Goal: Task Accomplishment & Management: Complete application form

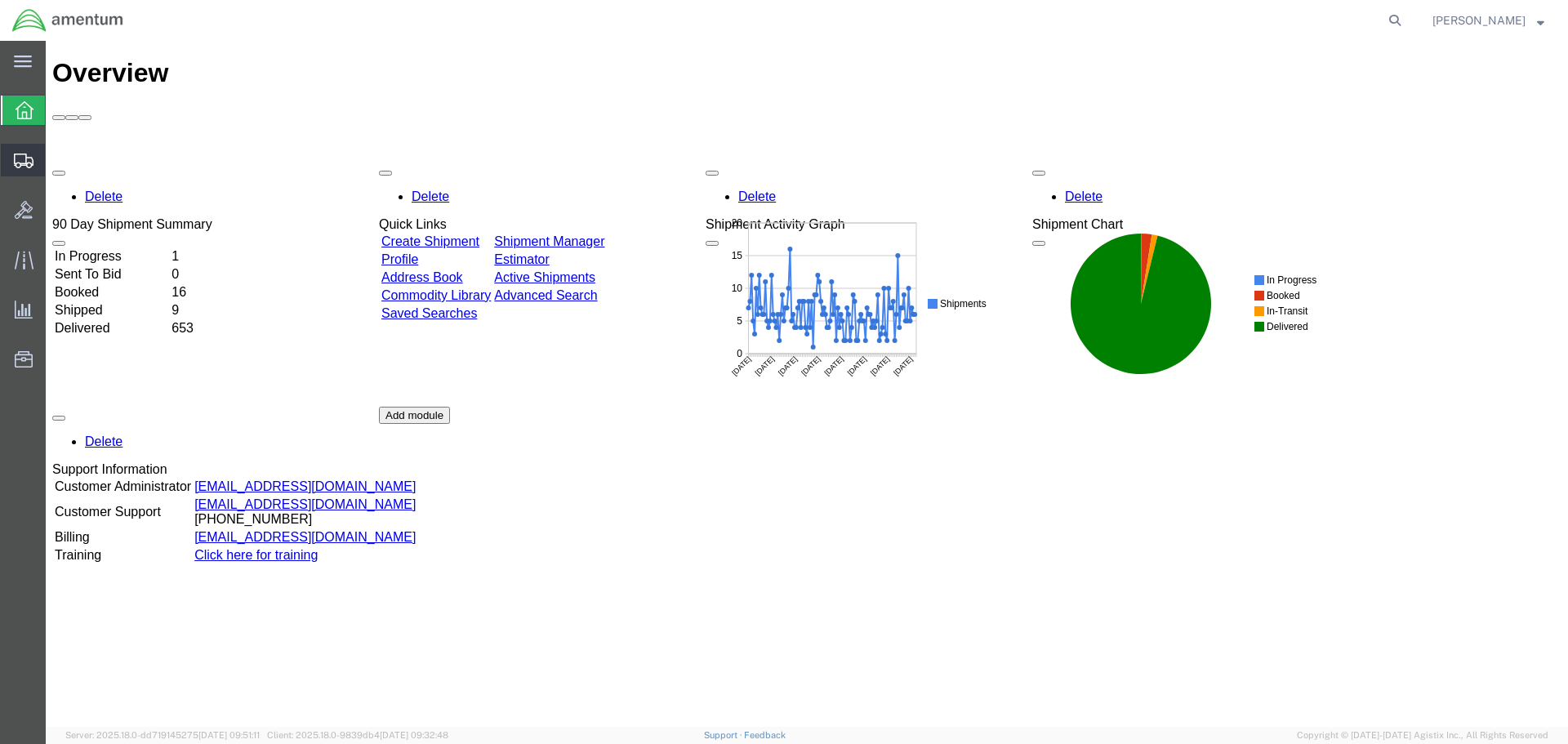
click at [0, 0] on span "Create Shipment" at bounding box center [0, 0] width 0 height 0
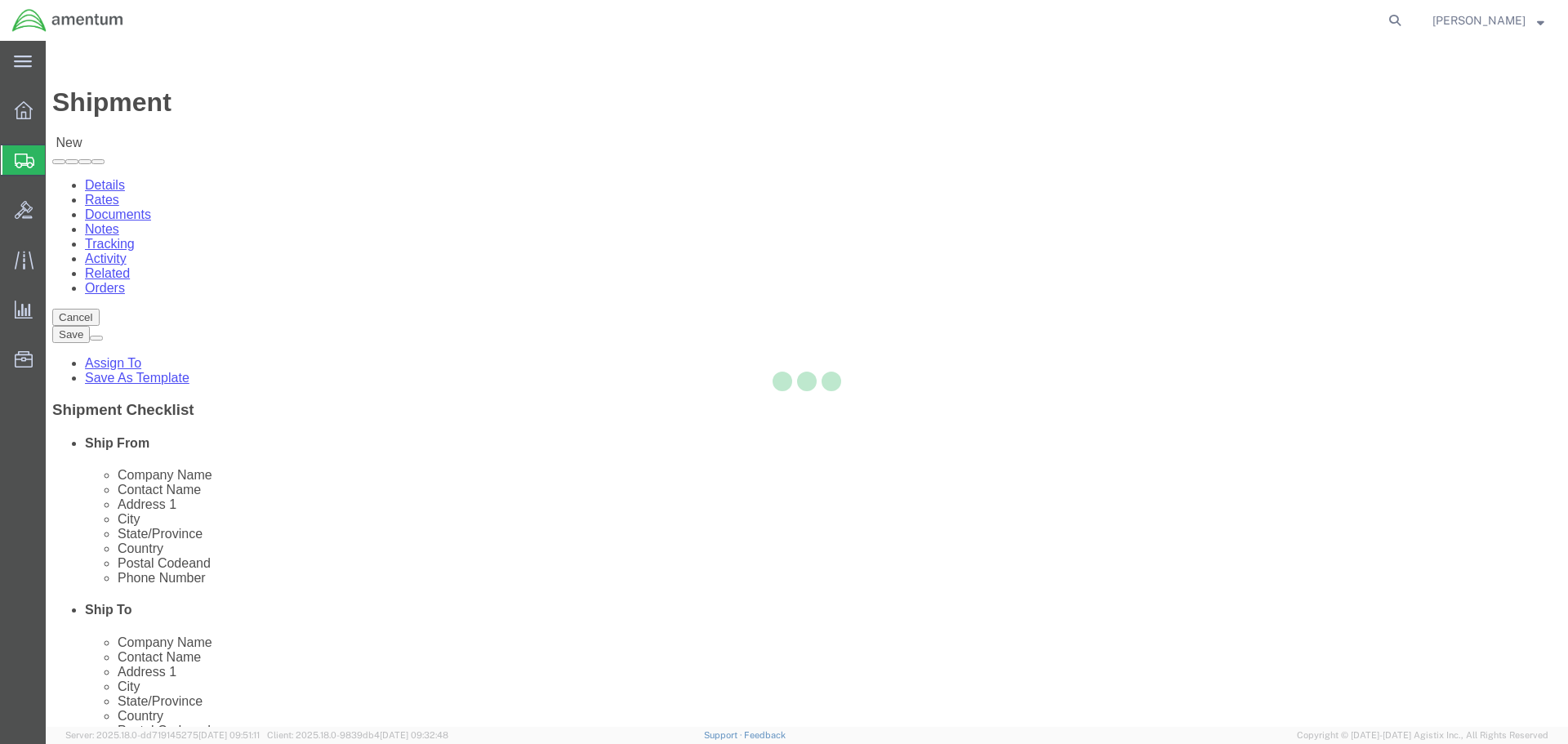
select select
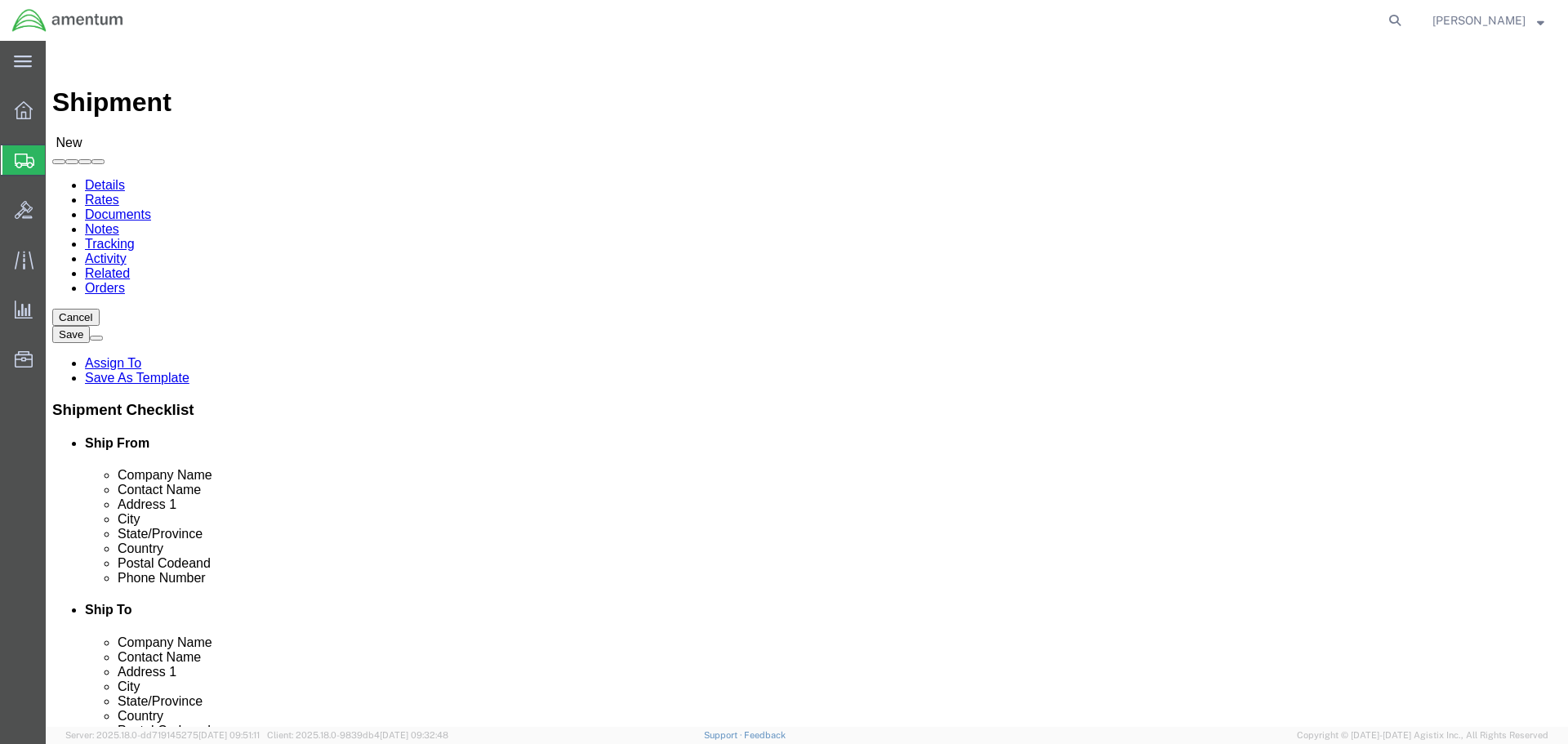
click input "text"
drag, startPoint x: 345, startPoint y: 307, endPoint x: 207, endPoint y: 299, distance: 138.2
click div "[PERSON_NAME] De"
type input "[PERSON_NAME]"
click input "text"
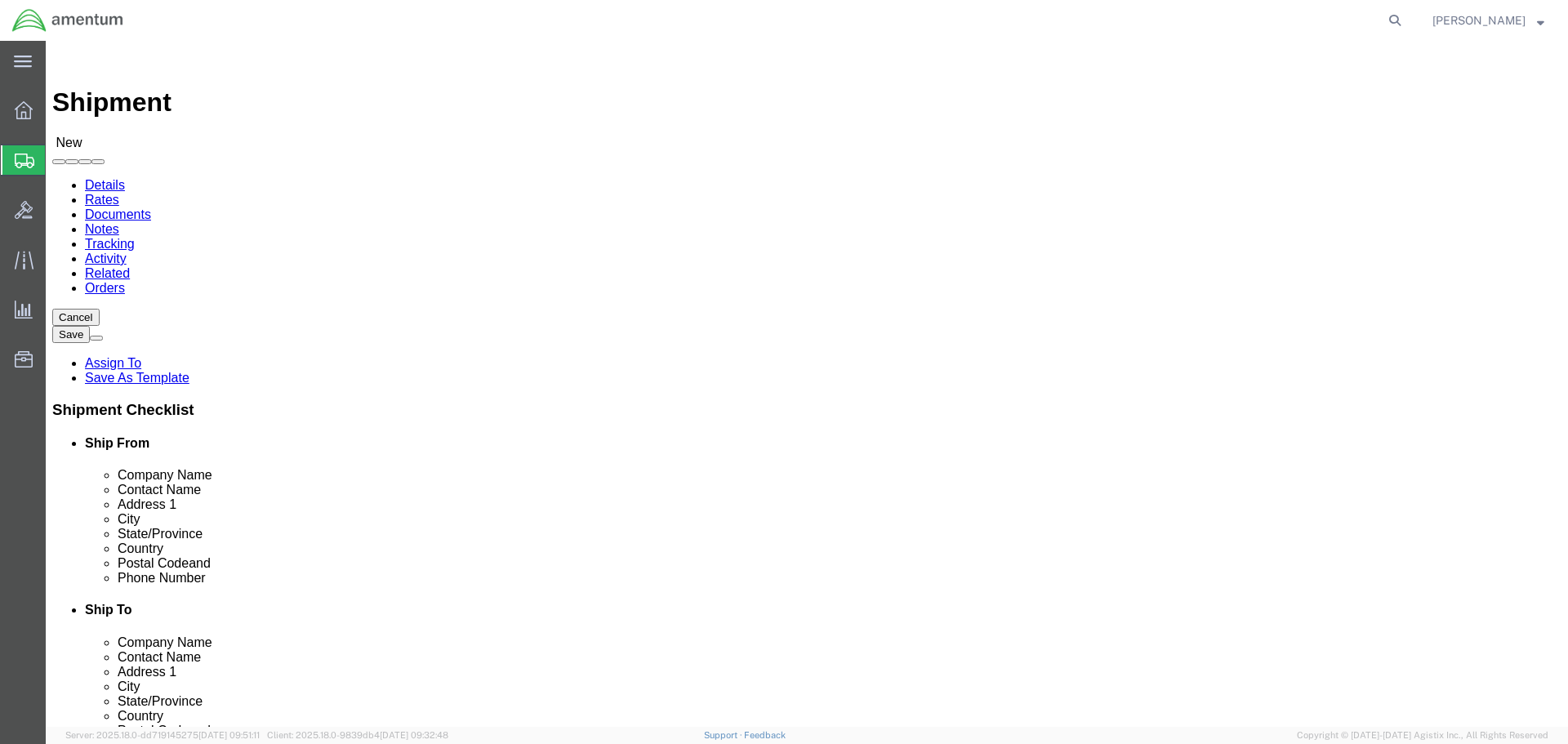
paste input "[PERSON_NAME]"
type input "[PERSON_NAME]"
click input "[PERSON_NAME]"
type input "D"
type input "Scien"
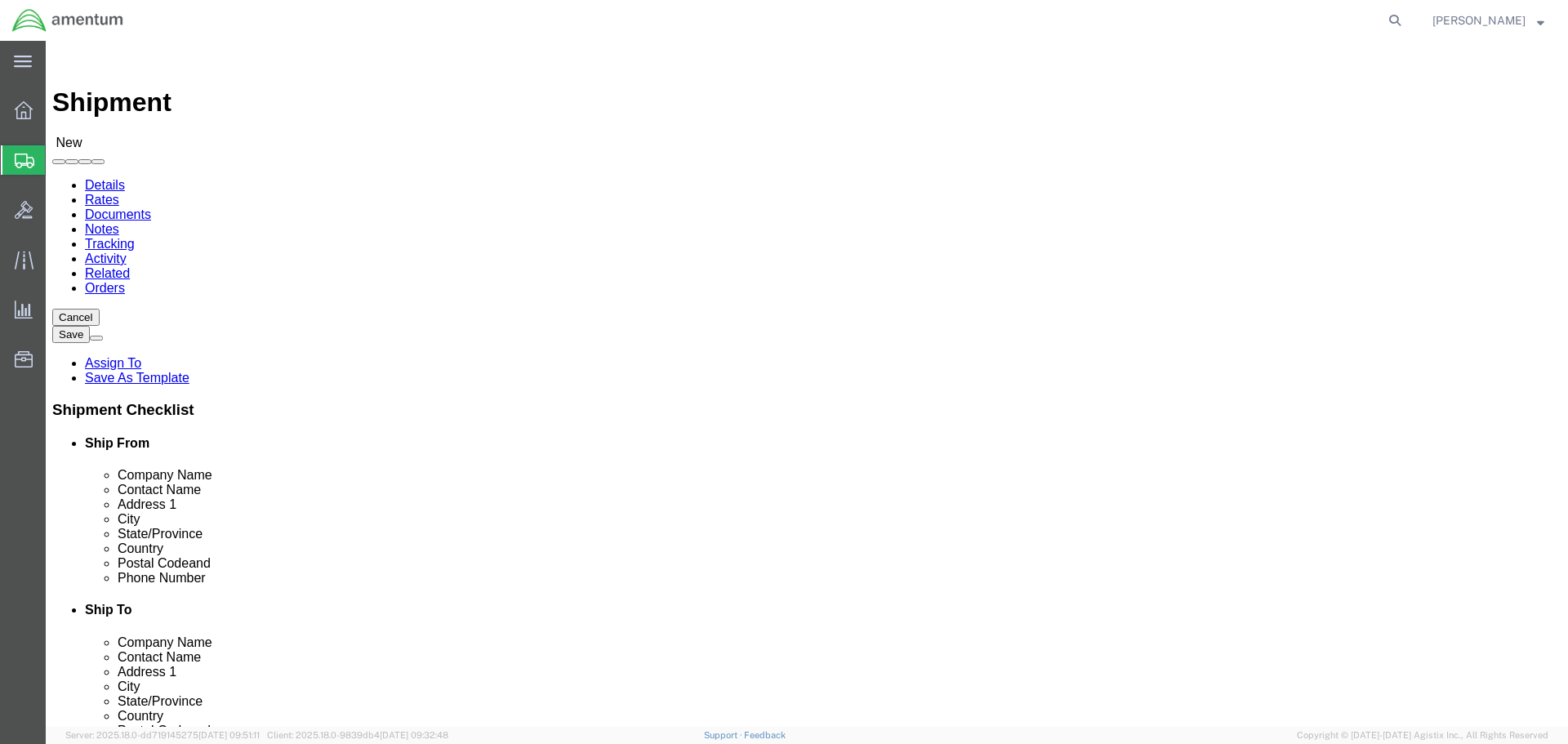
click p "- Scientific Research Corporation (SRC) - ([PERSON_NAME]) [STREET_ADDRESS]"
select select "FL"
type input "Scientific Research Corporation (SRC)"
select select "MYPROFILE"
select select "[GEOGRAPHIC_DATA]"
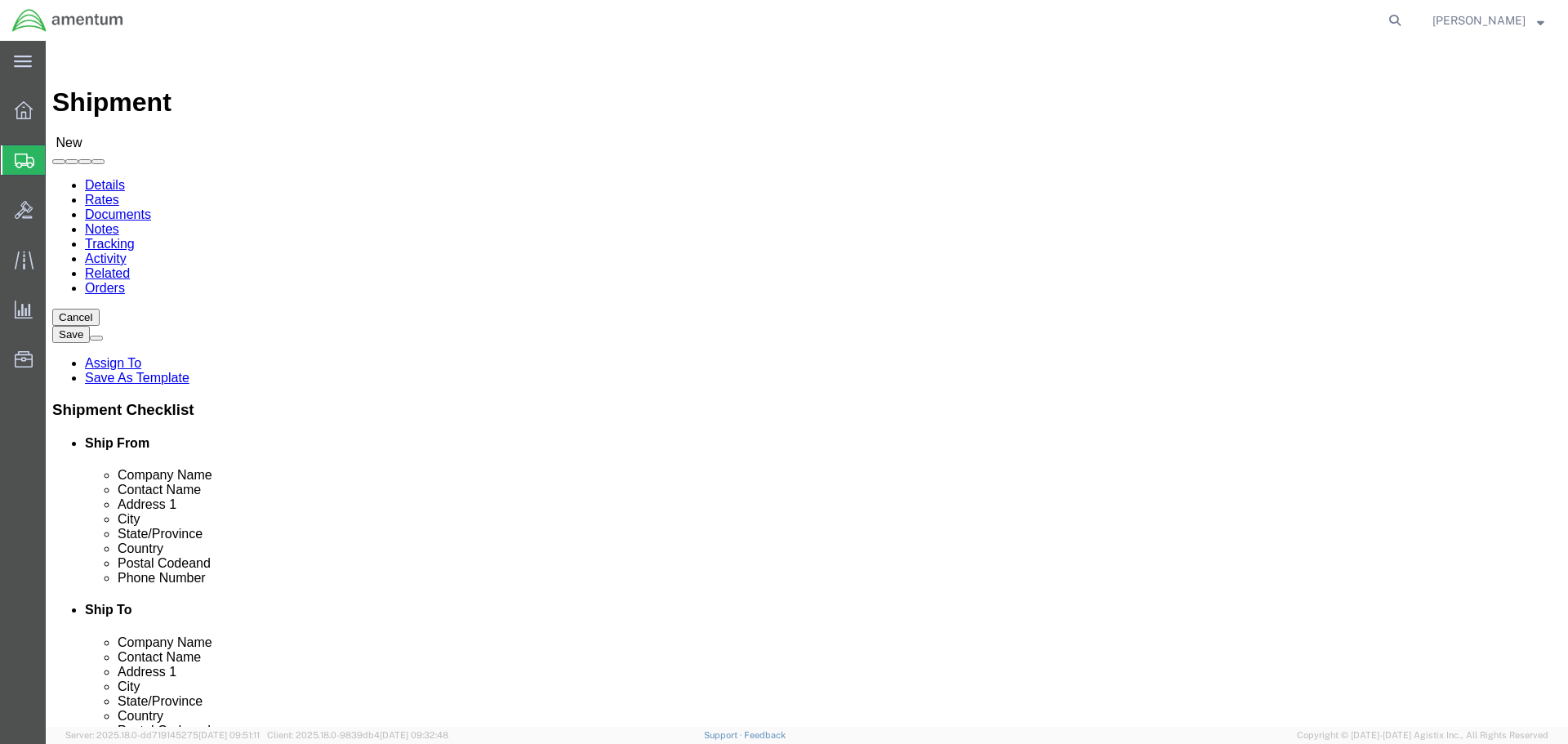
drag, startPoint x: 932, startPoint y: 367, endPoint x: 787, endPoint y: 372, distance: 145.1
click div "Address 1"
type input "[STREET_ADDRESS]"
select select
click input "text"
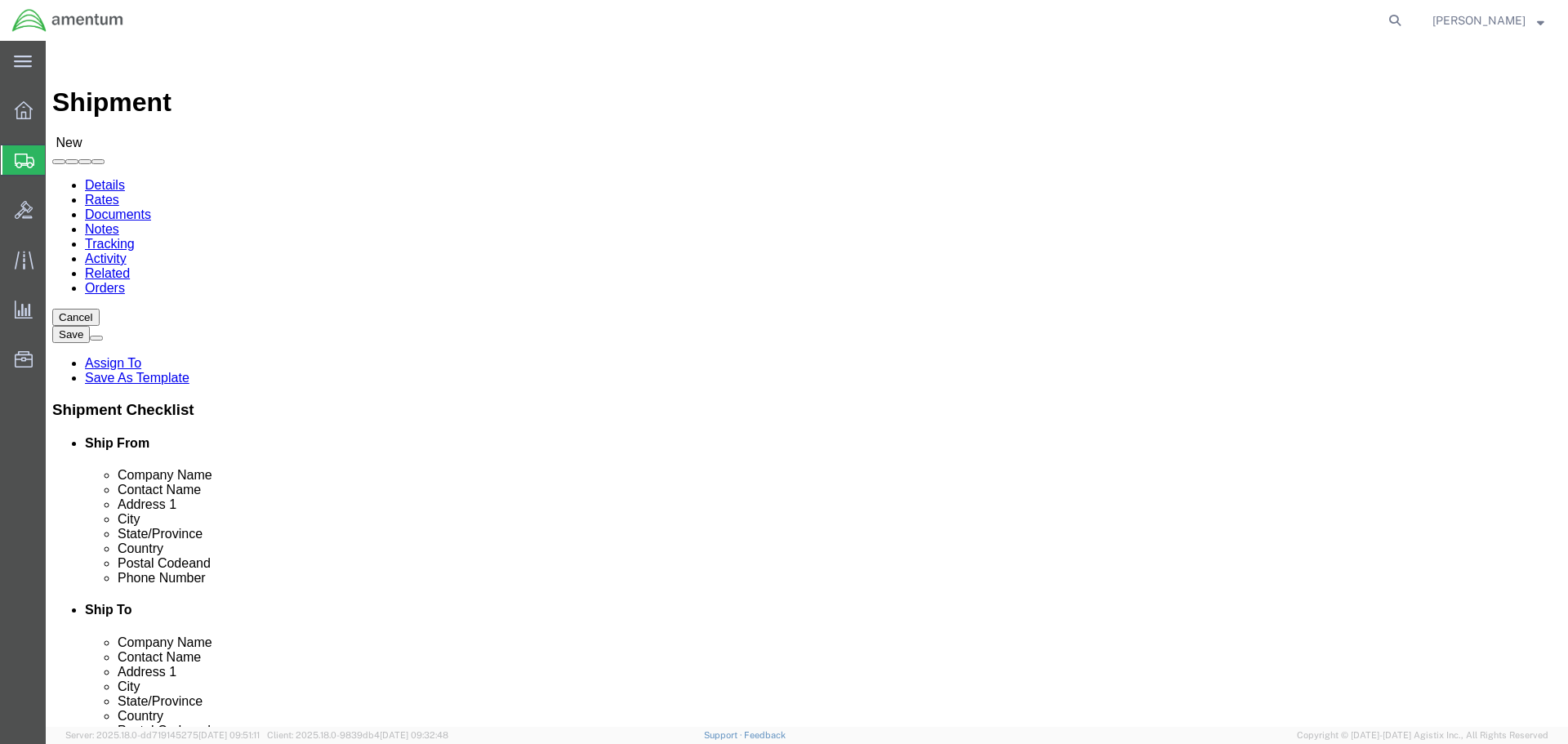
drag, startPoint x: 900, startPoint y: 432, endPoint x: 792, endPoint y: 431, distance: 108.0
click div "City"
type input "c"
click input "C"
type input "[DATE]"
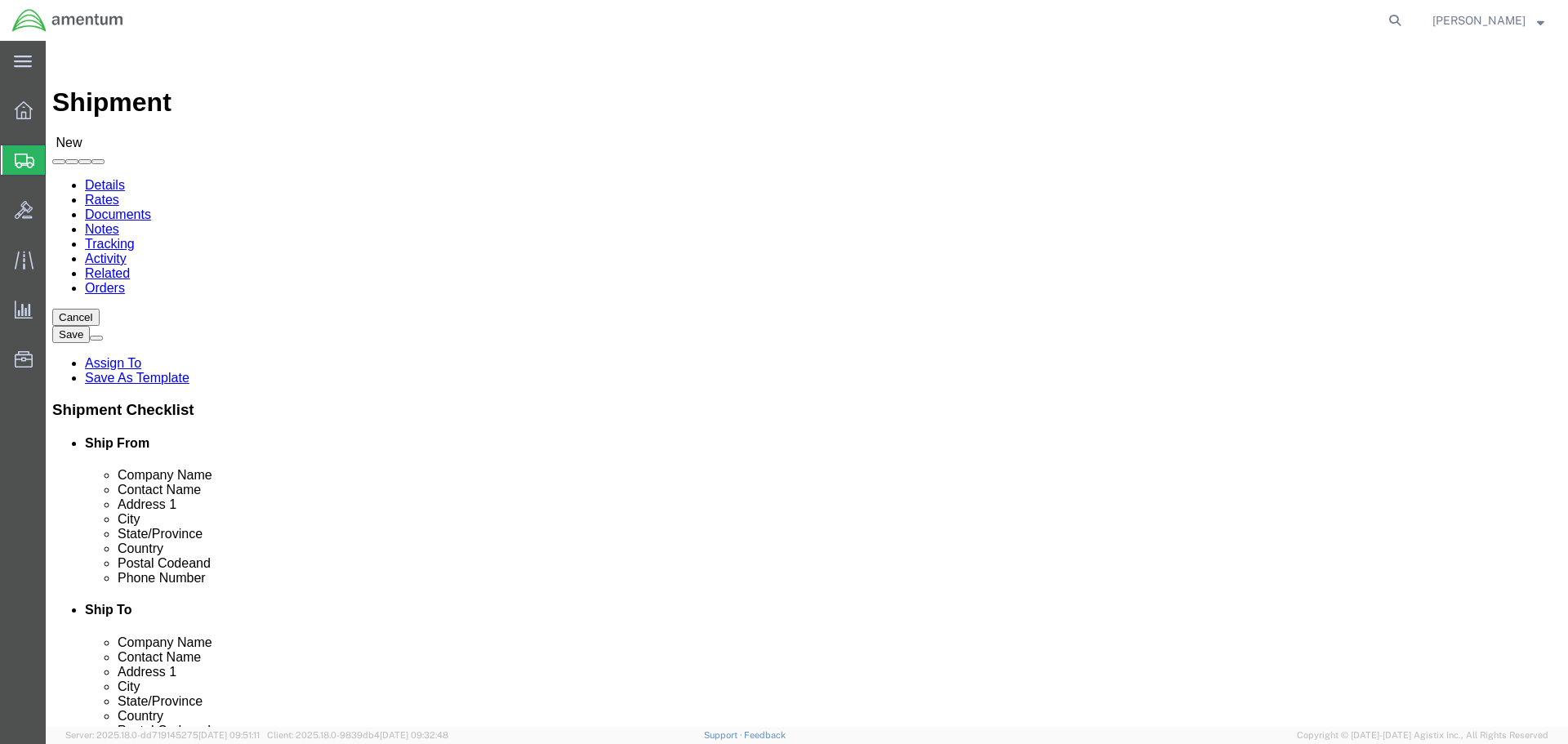
click div "Location My Profile Location [PHONE_NUMBER] [PHONE_NUMBER] [PHONE_NUMBER] [PHON…"
click input "Postal Code"
type input "78419"
click input "text"
type input "4"
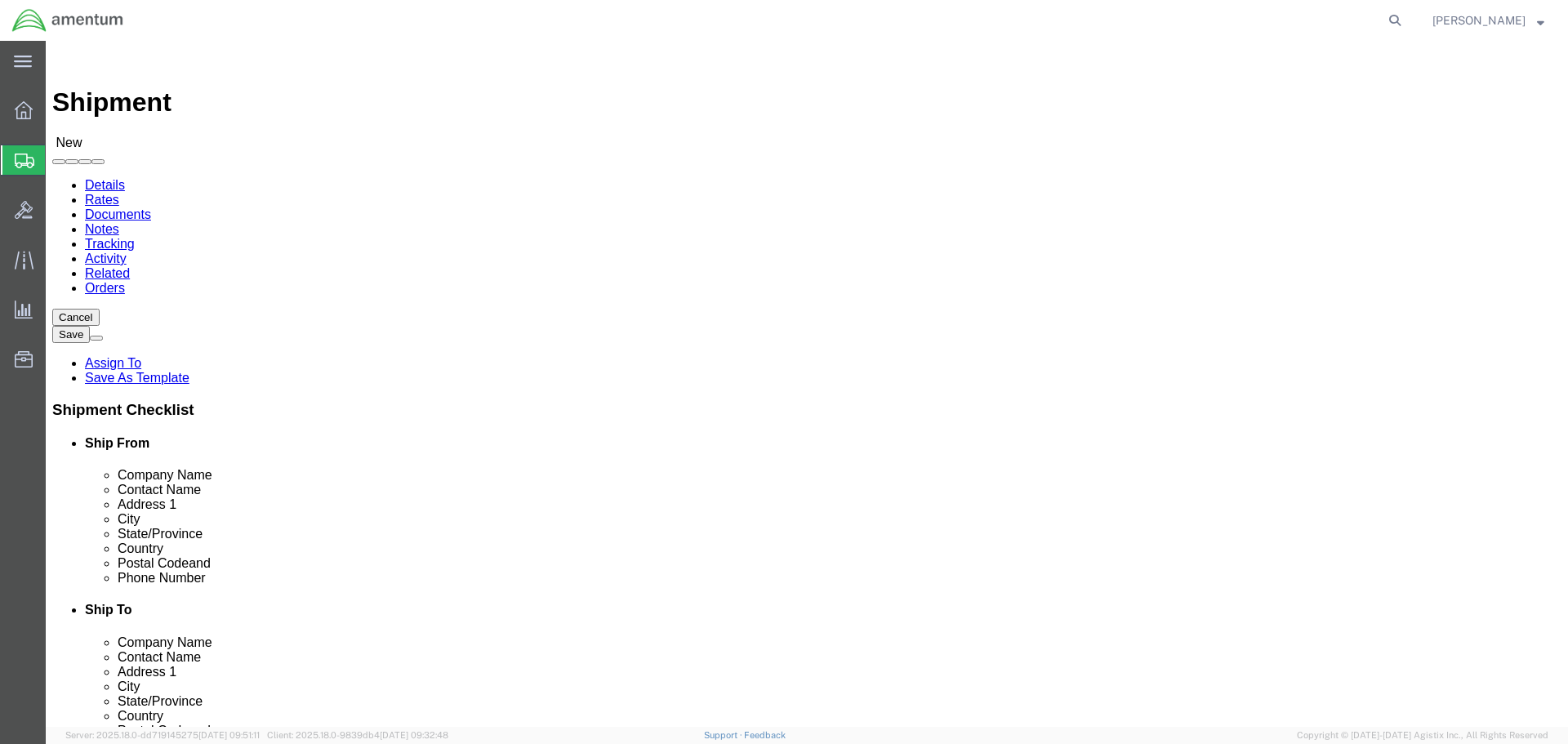
type input "[PHONE_NUMBER]"
click input "text"
type input "[STREET_ADDRESS] NAS"
click input "text"
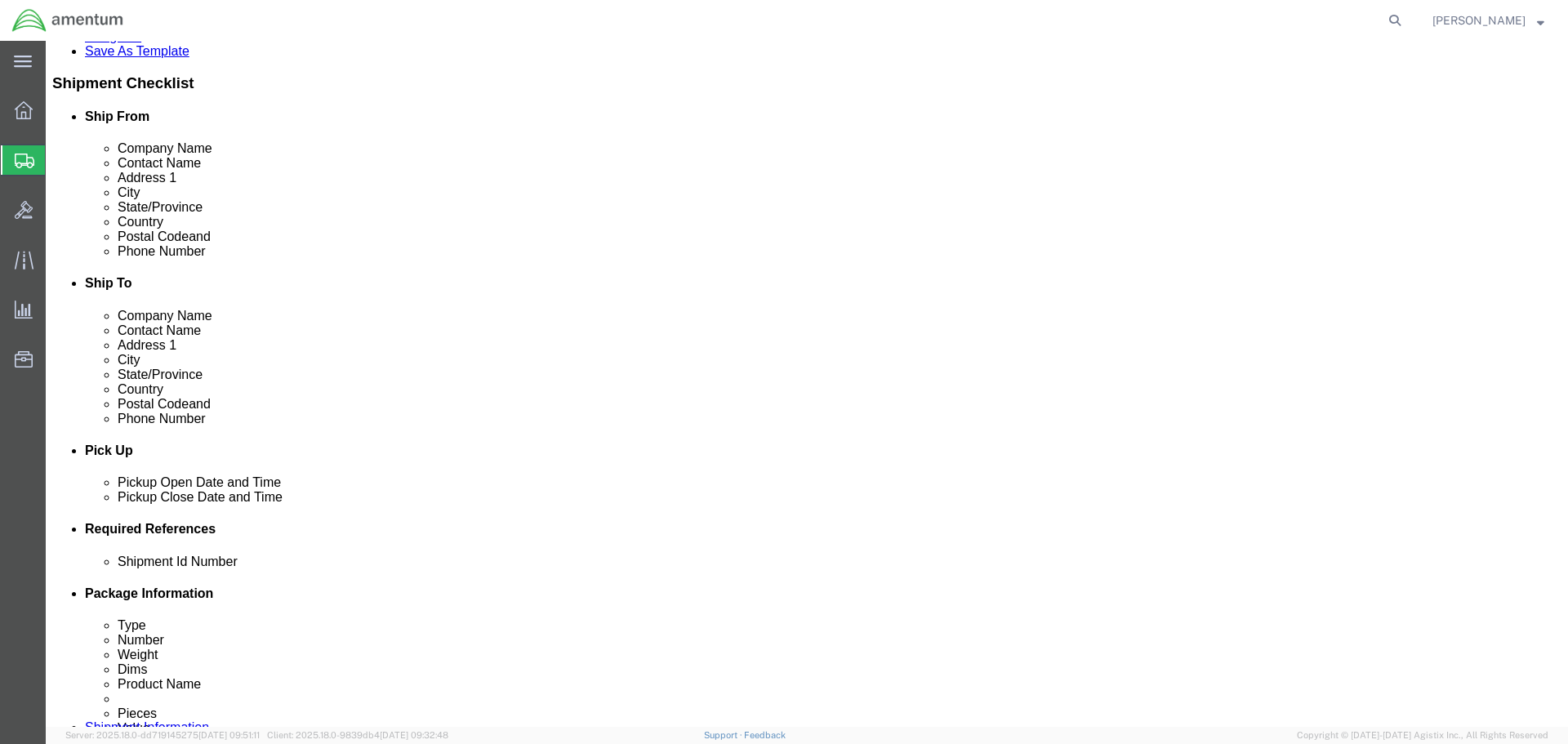
scroll to position [408, 0]
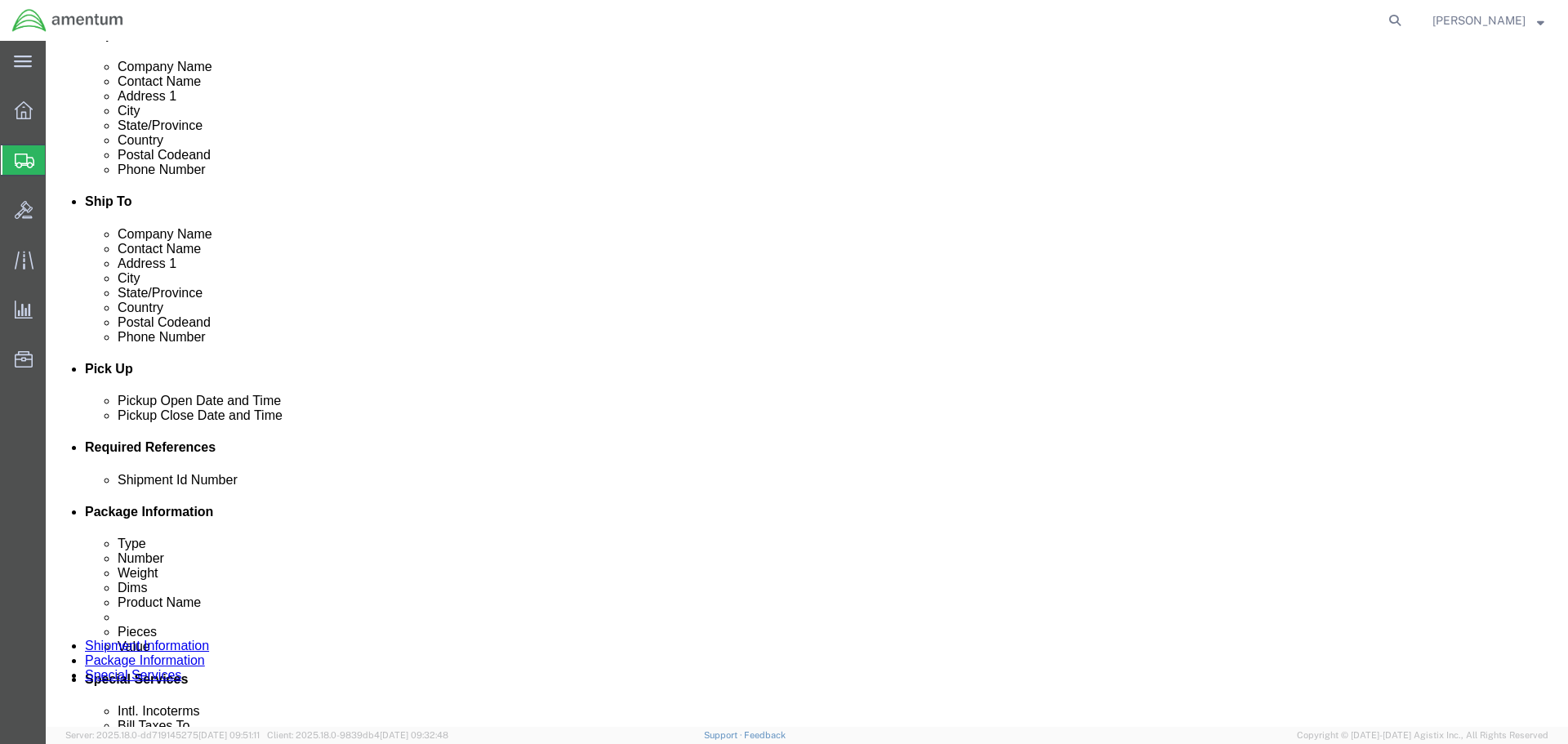
type input "BUILDING"
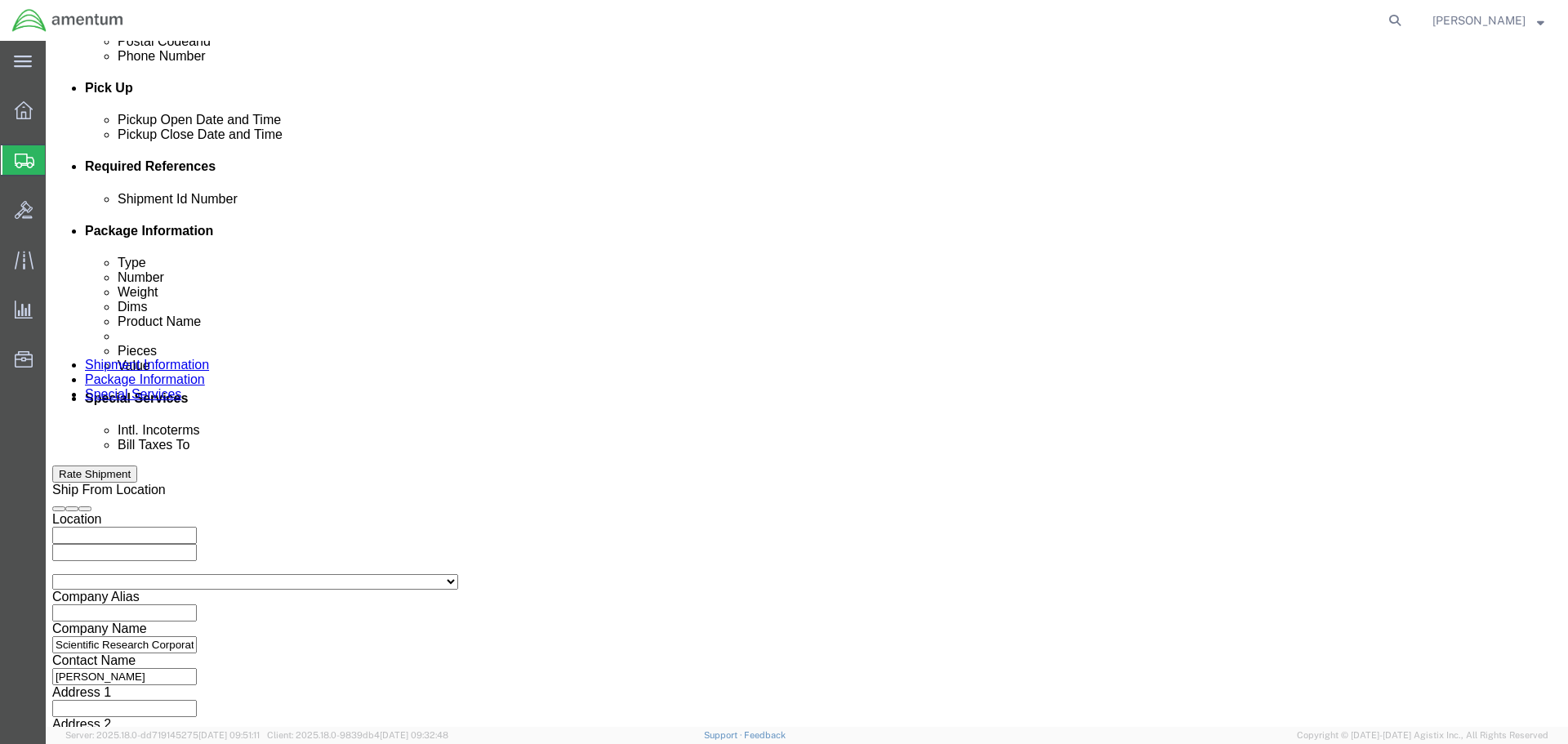
scroll to position [716, 0]
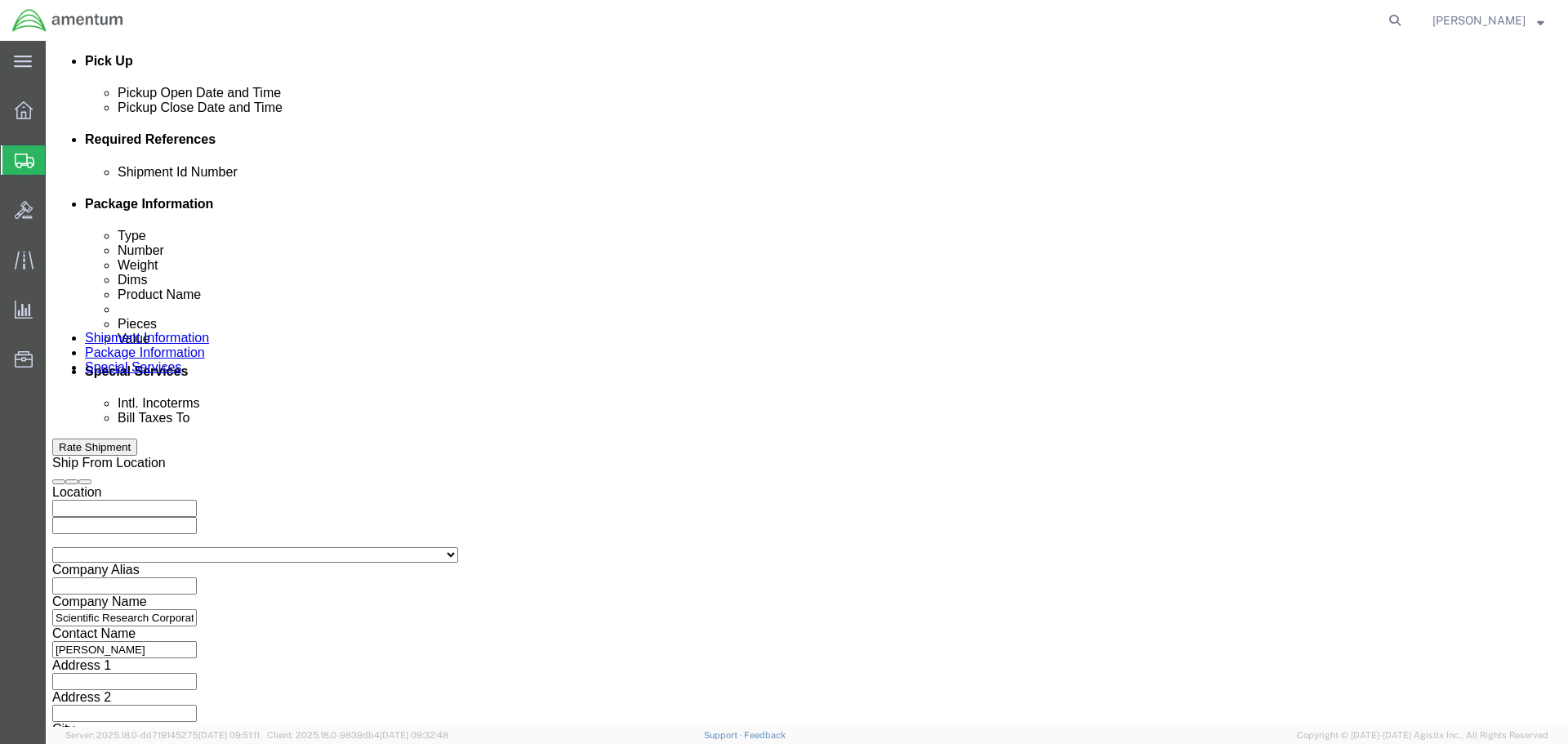
click button "Continue"
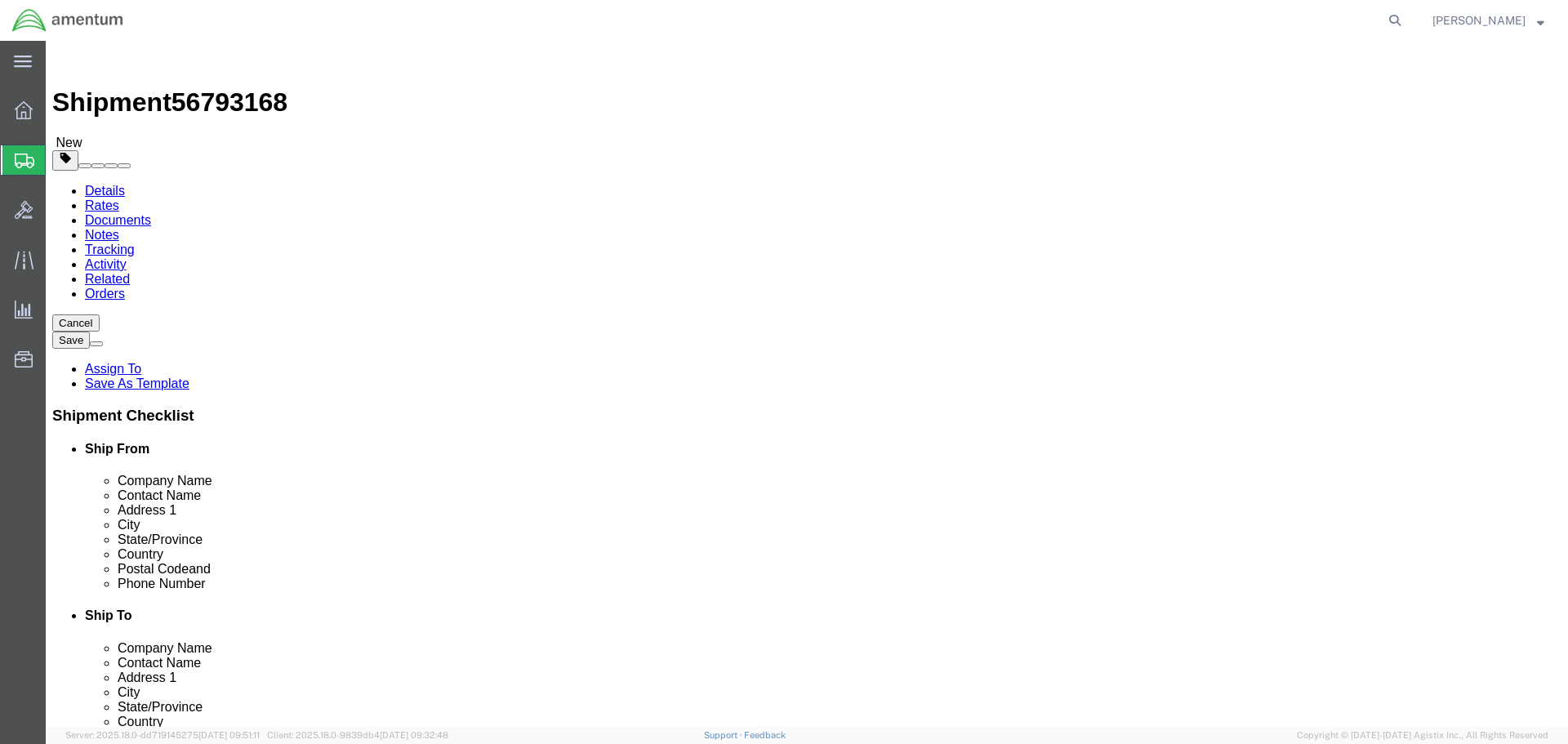
click input "text"
click select "Select BCK Boxes Bale(s) Basket(s) Bolt(s) Bottle(s) Buckets Bulk Bundle(s) Can…"
select select "SBX"
click select "Select BCK Boxes Bale(s) Basket(s) Bolt(s) Bottle(s) Buckets Bulk Bundle(s) Can…"
type input "12.25"
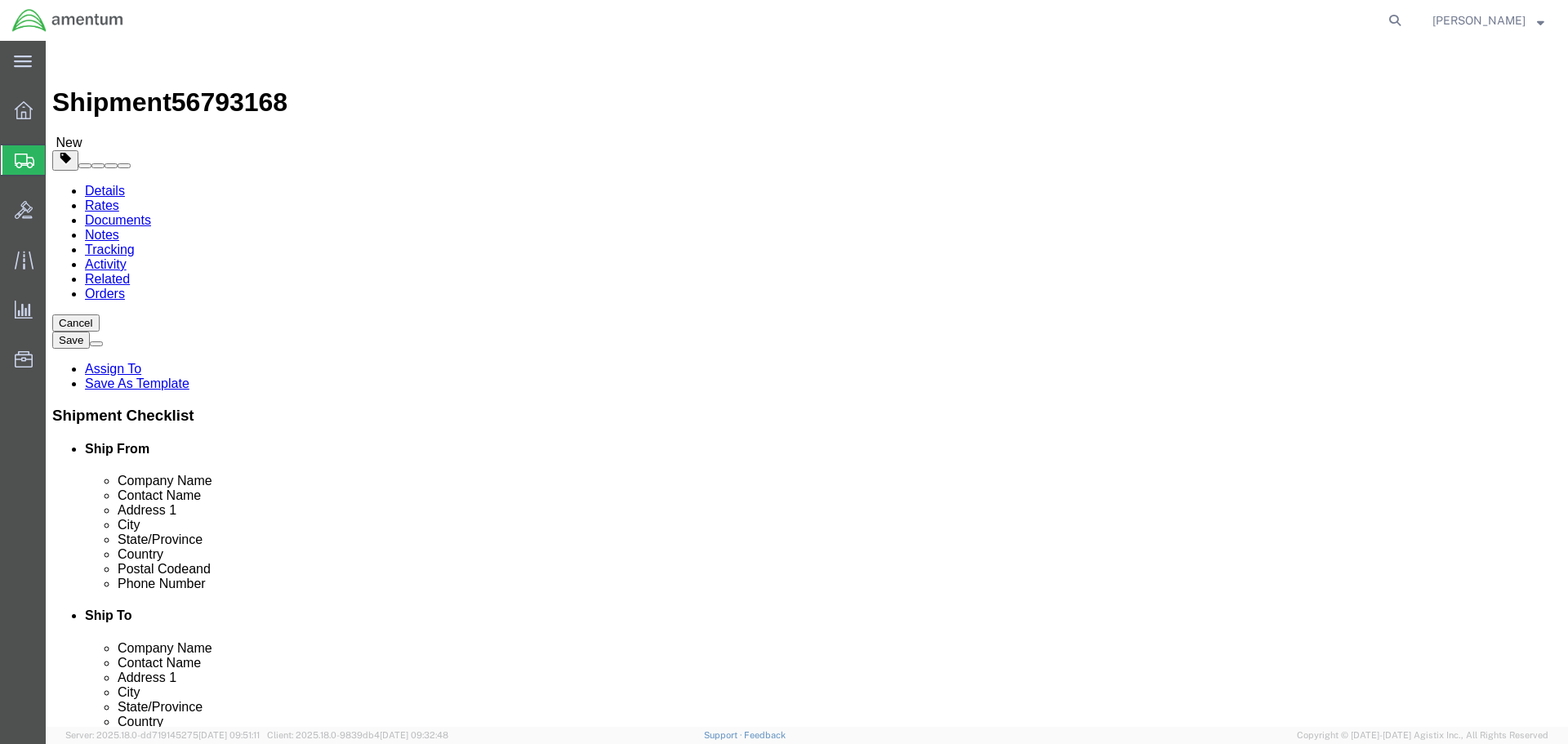
type input "11.00"
type input "1.50"
drag, startPoint x: 258, startPoint y: 379, endPoint x: 213, endPoint y: 382, distance: 45.1
click div "0.00 Select kgs lbs"
type input "1.00"
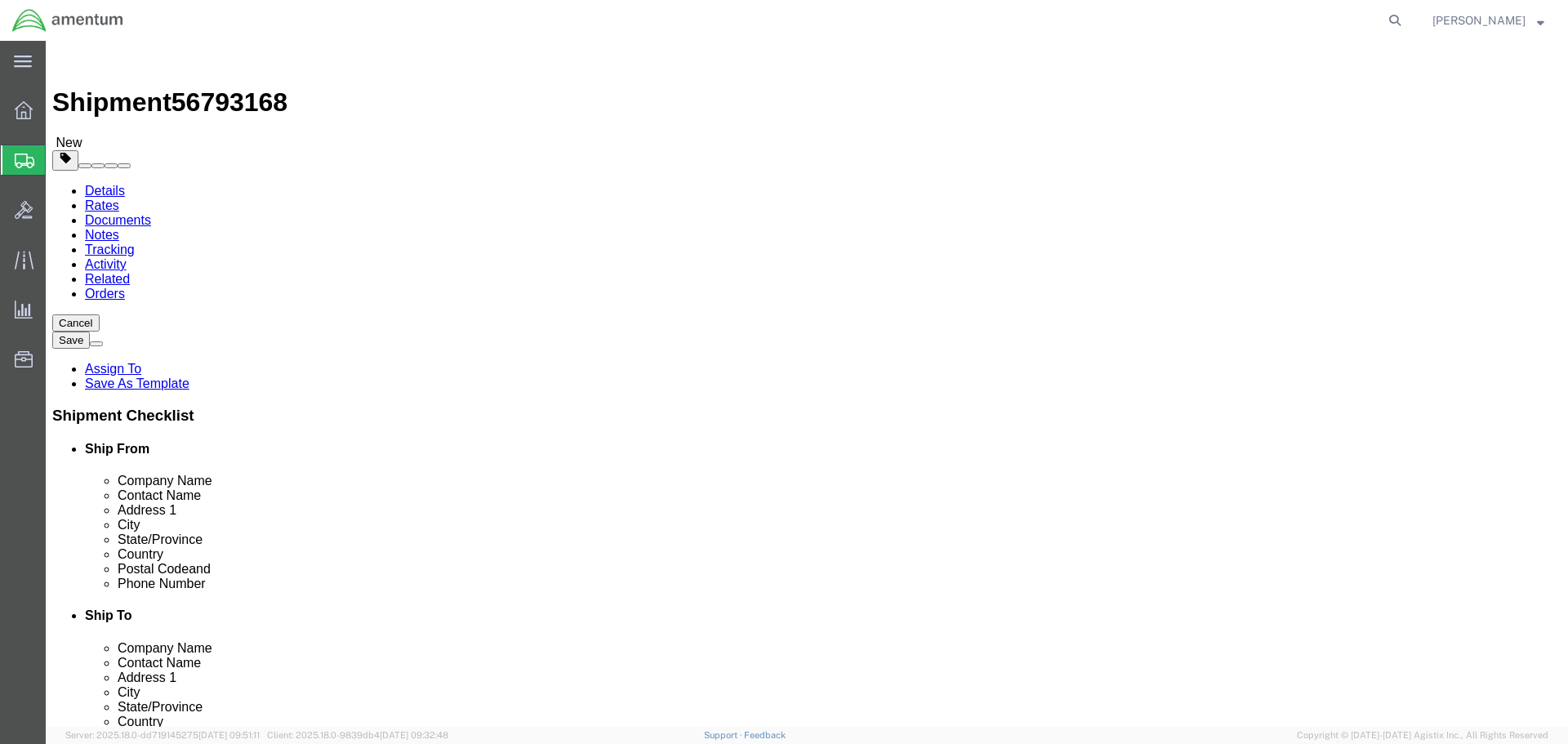
click link "Add Content"
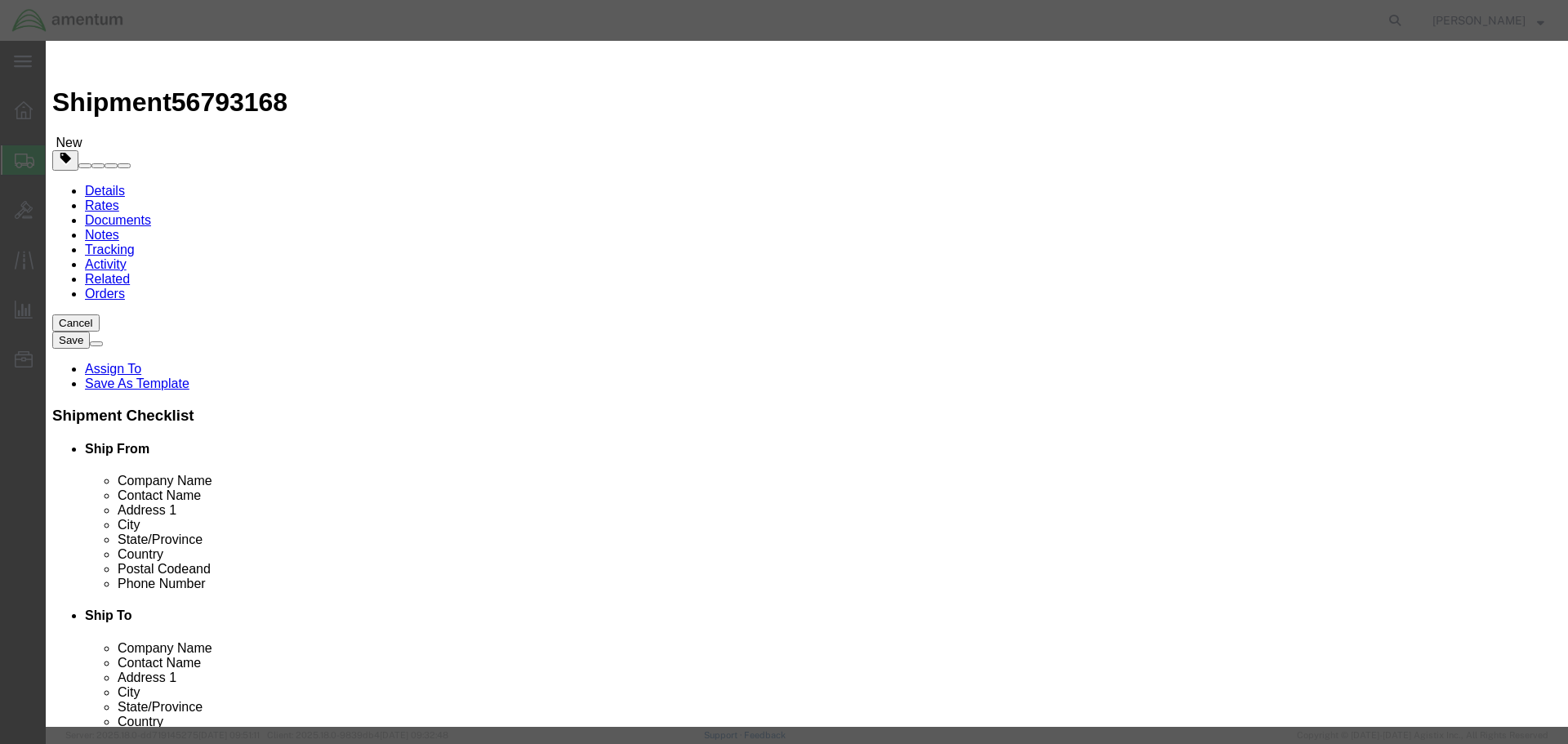
click input "text"
type input "DISK"
drag, startPoint x: 519, startPoint y: 151, endPoint x: 468, endPoint y: 151, distance: 51.0
click div "0"
type input "1"
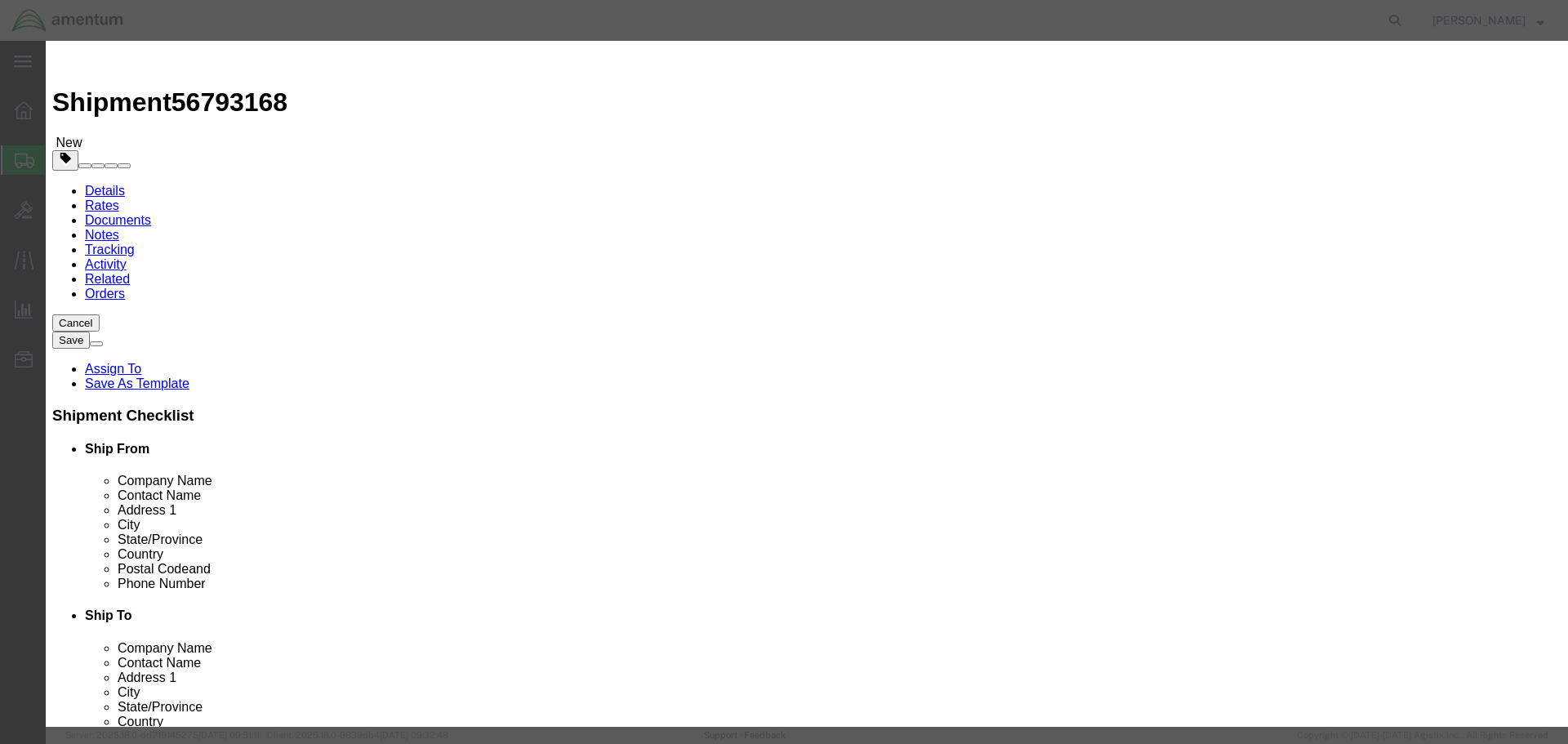
click input "text"
type input "1,000.00"
click button "Save & Close"
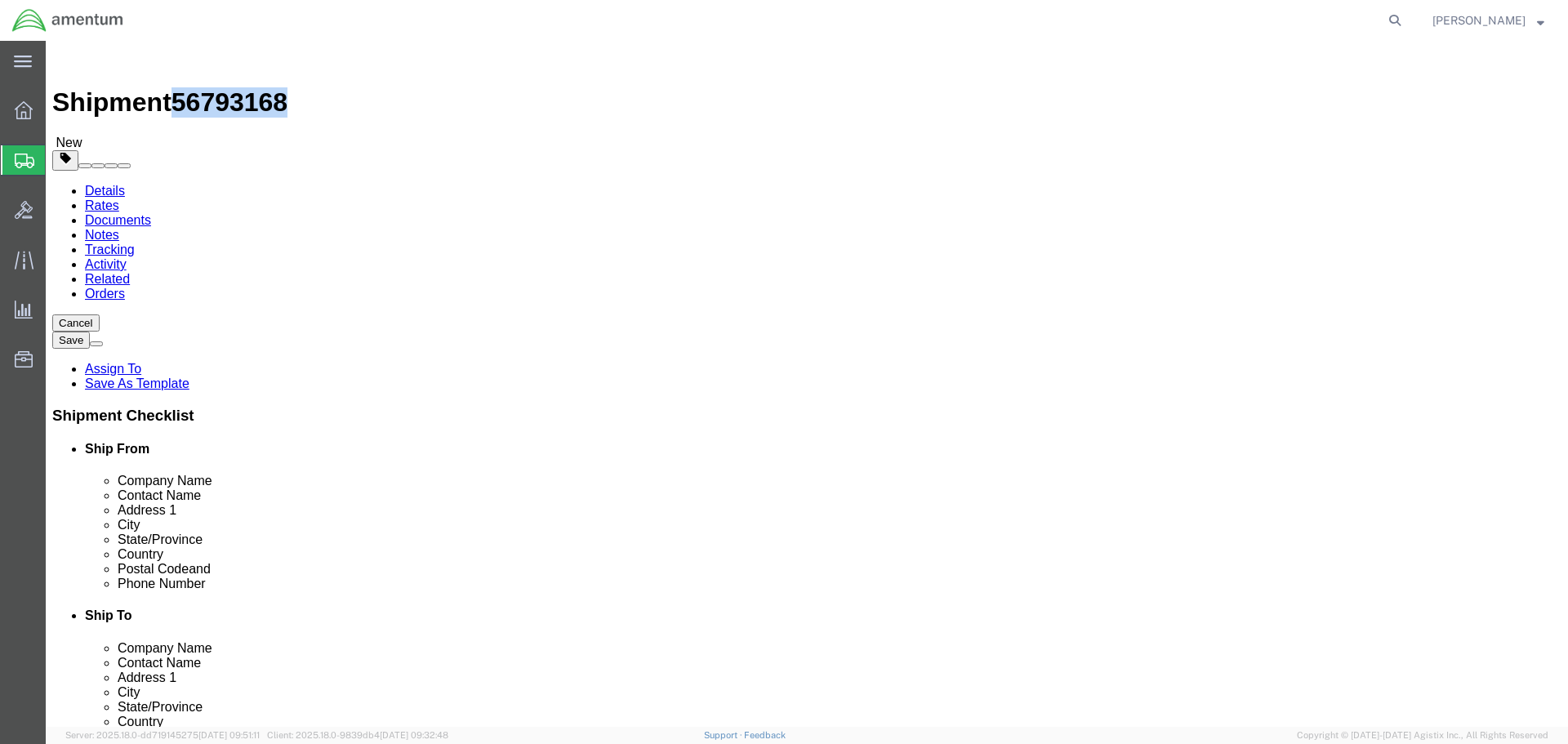
drag, startPoint x: 222, startPoint y: 21, endPoint x: 139, endPoint y: 20, distance: 83.0
click span "56793168"
copy span "56793168"
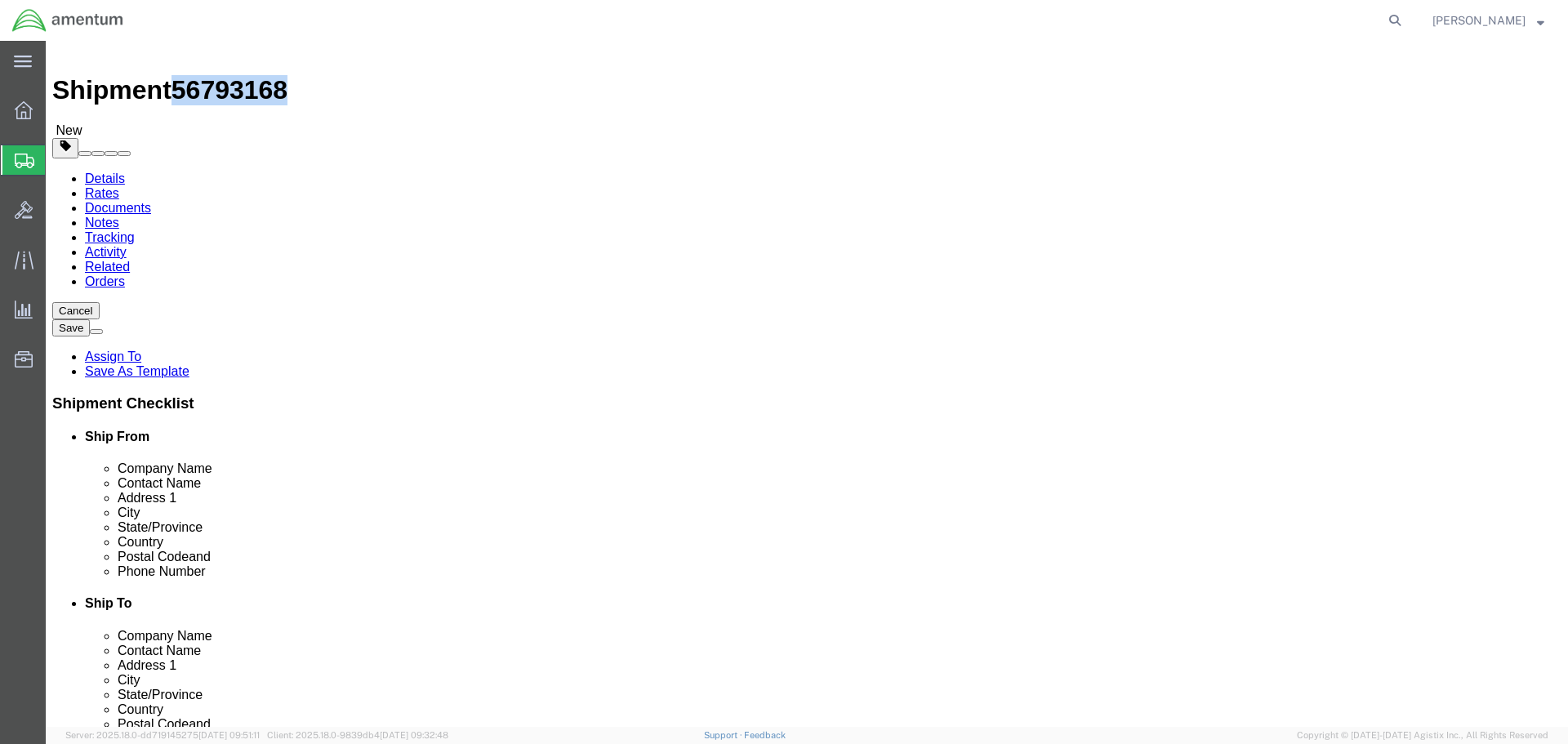
scroll to position [16, 0]
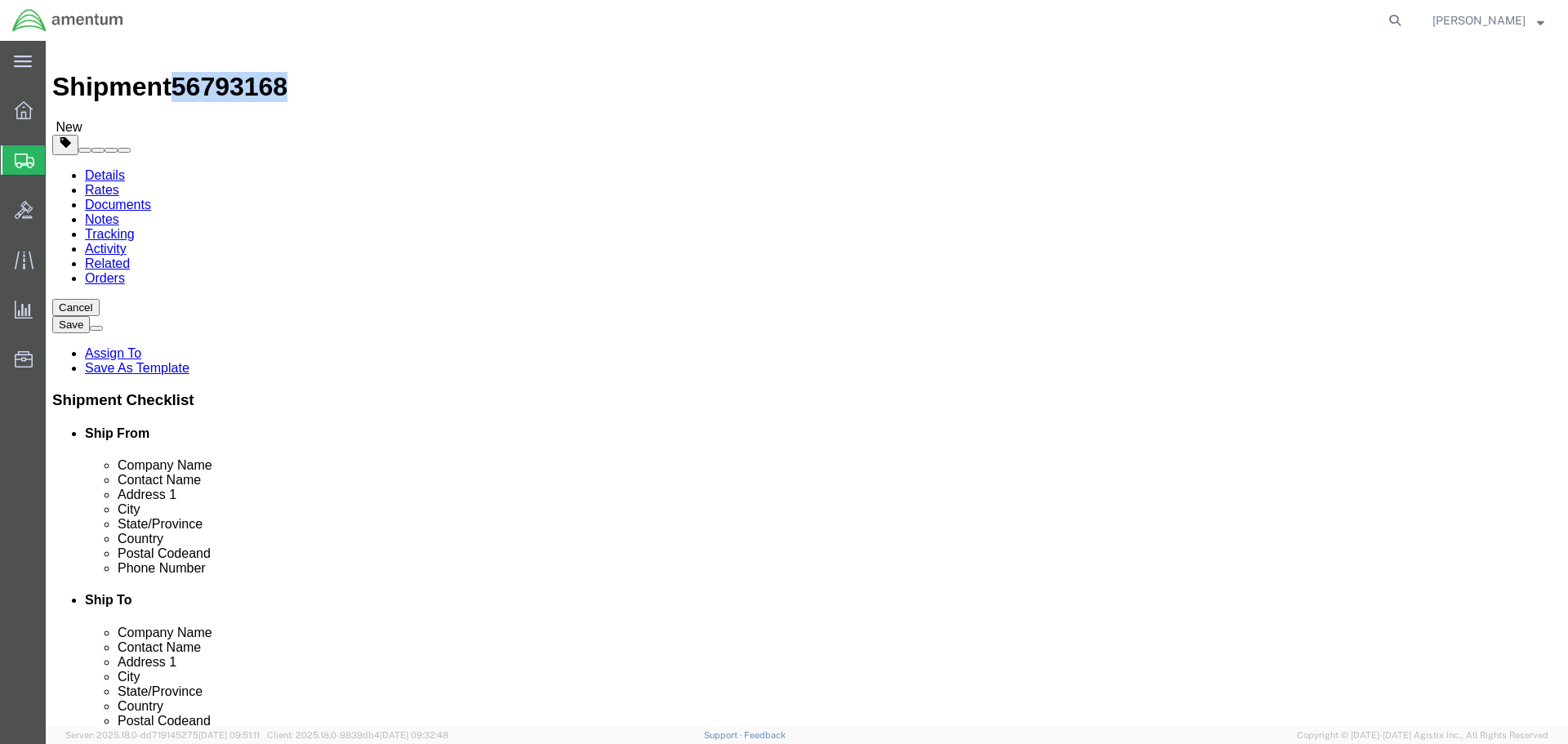
click button "Rate Shipment"
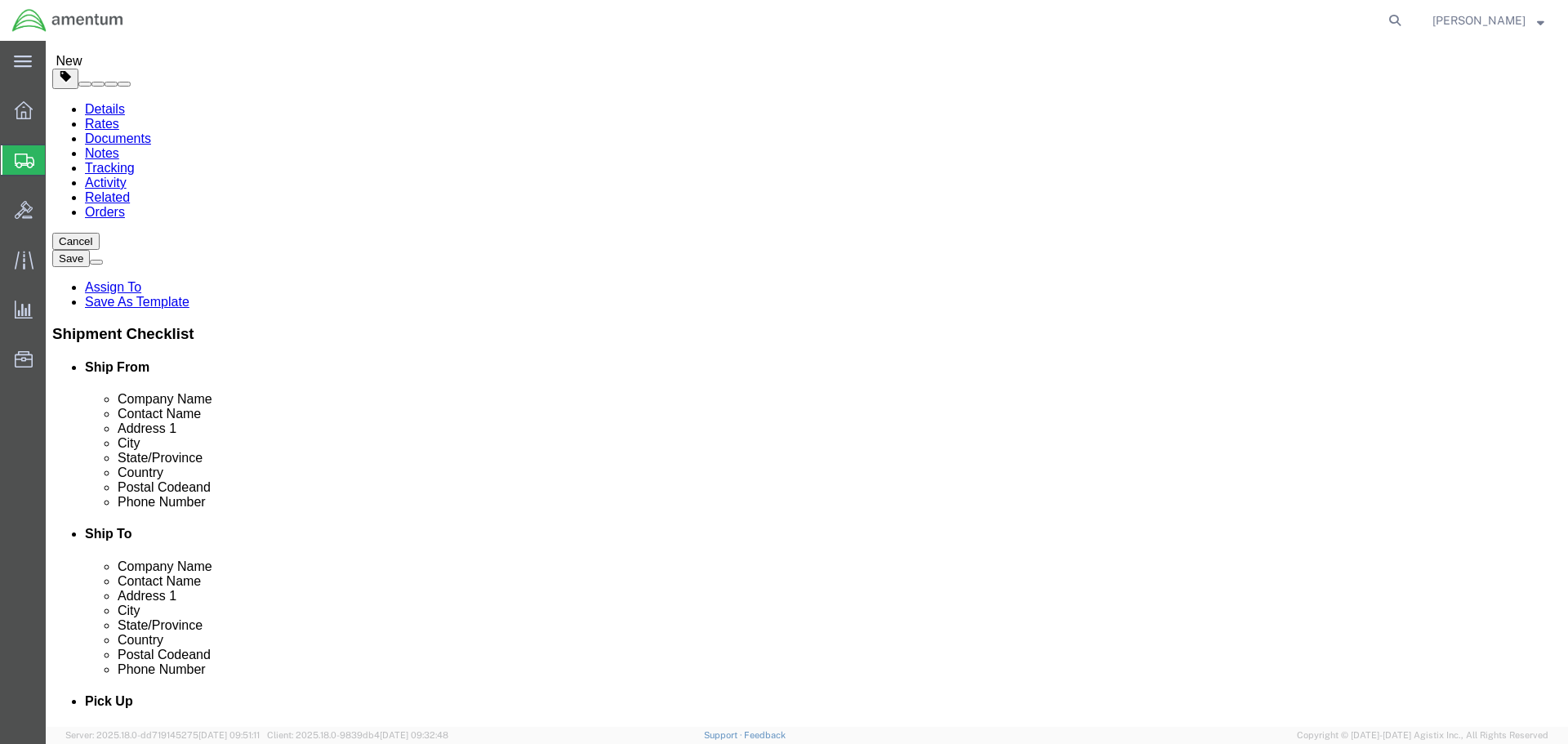
scroll to position [84, 0]
click link "Shipment Information"
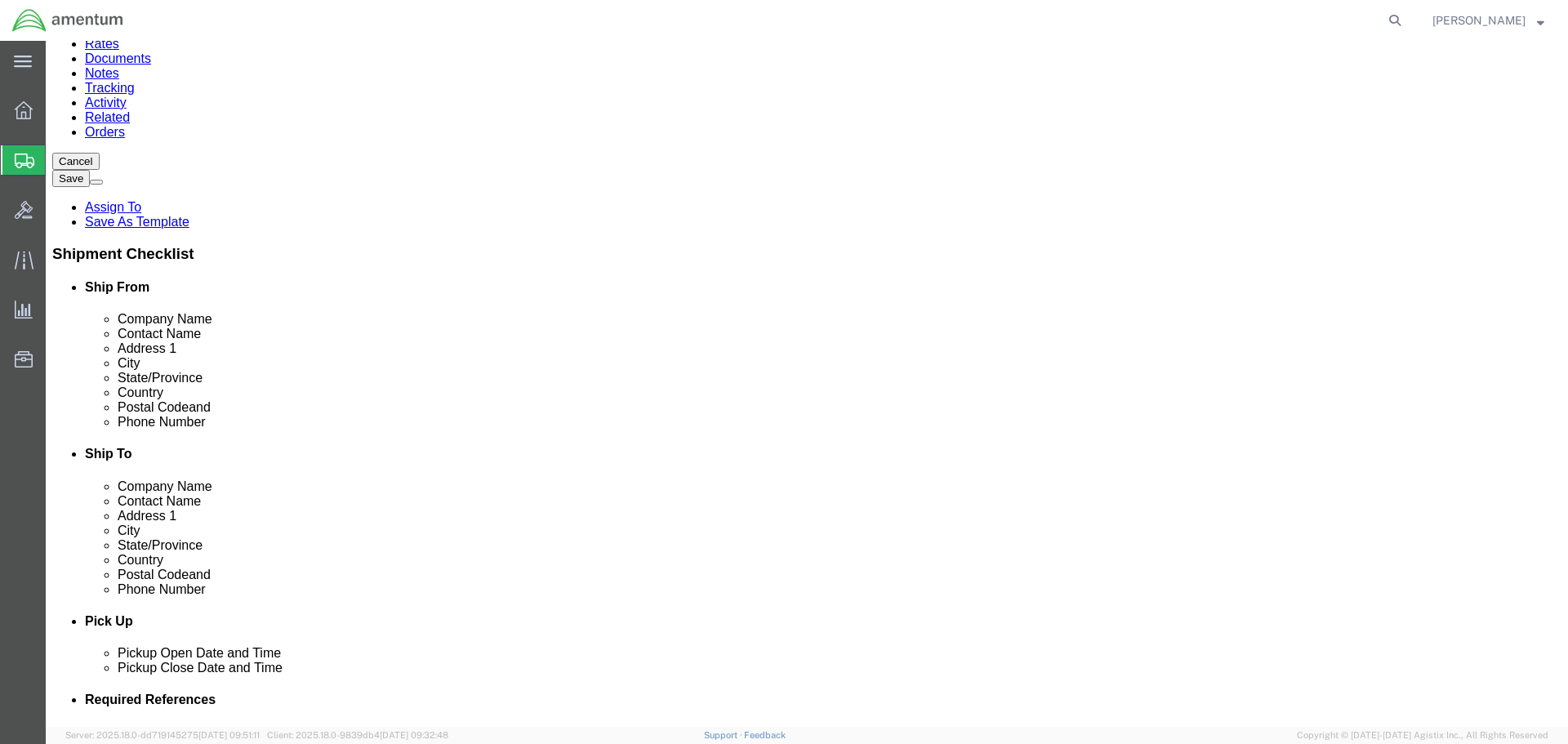
scroll to position [247, 0]
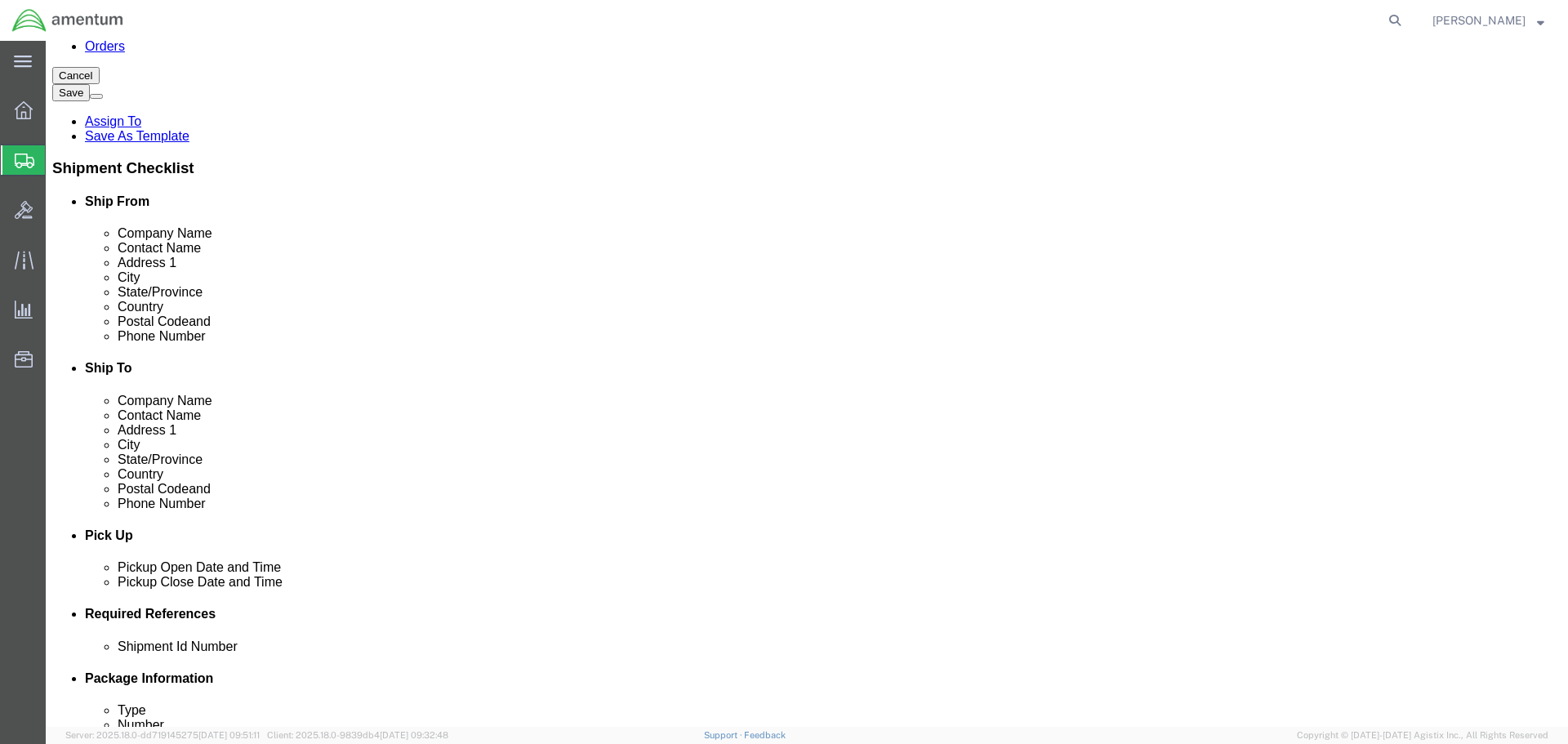
click input "Ship From Location / Phone Number : This field is required."
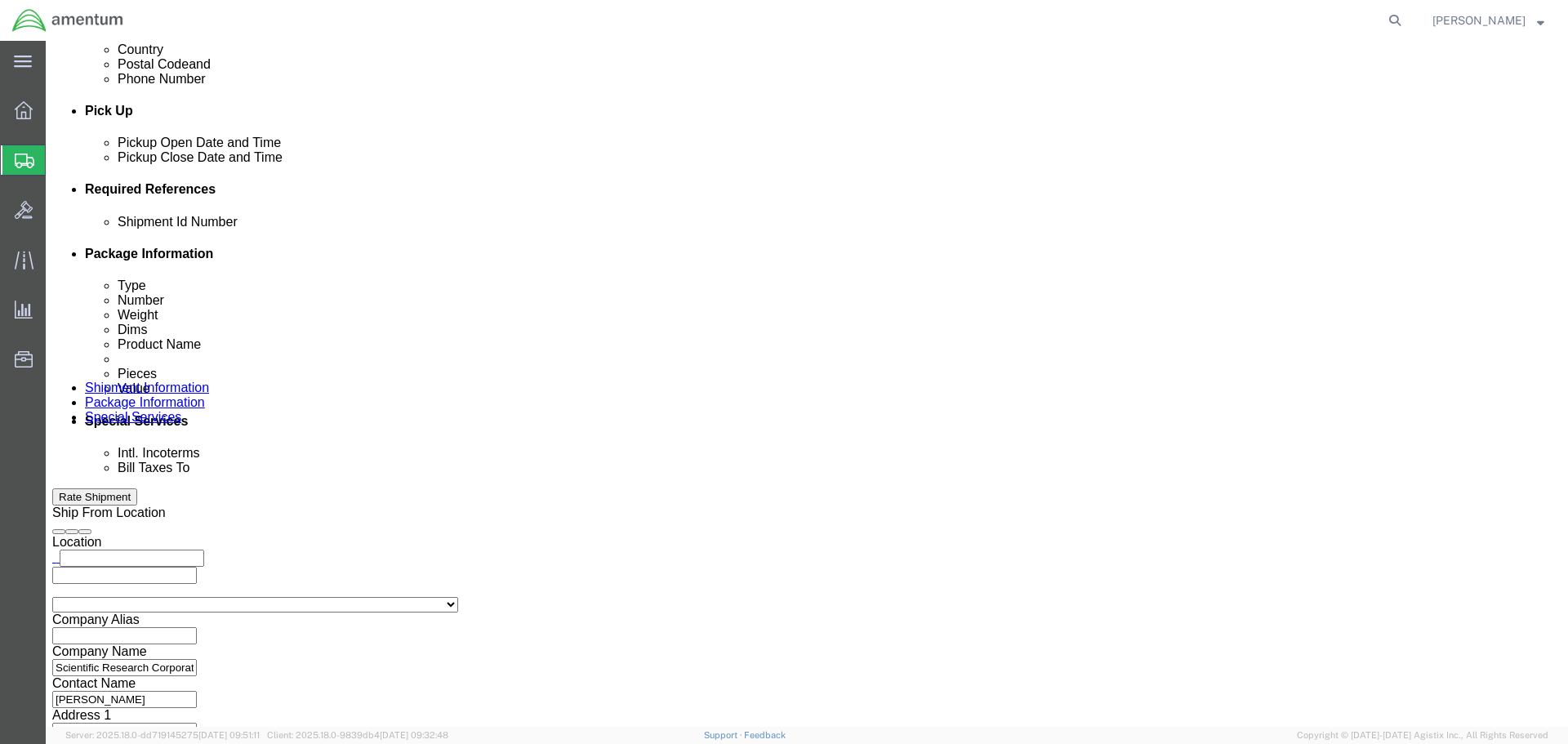
scroll to position [716, 0]
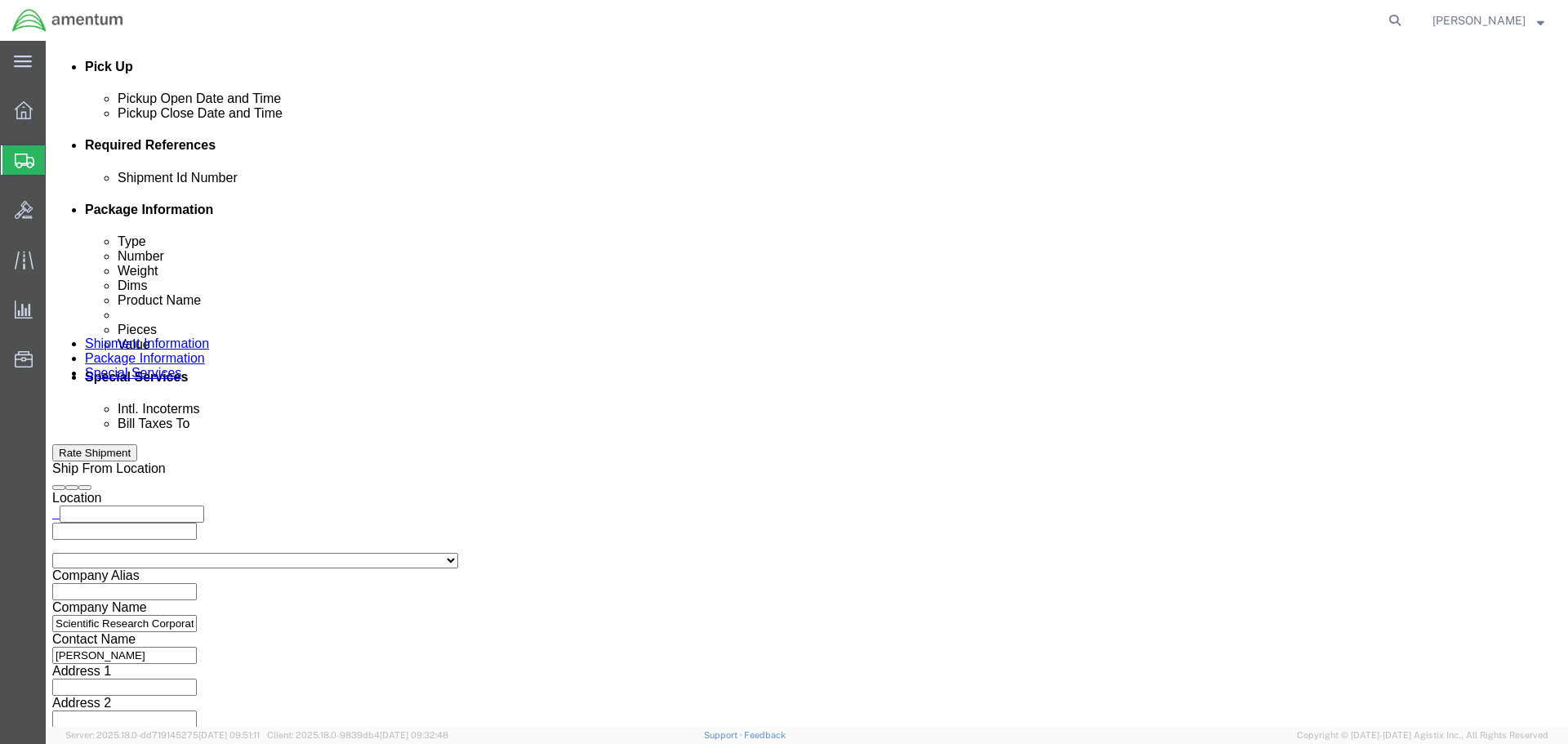
type input "[PHONE_NUMBER]"
click input "text"
paste input "56793168"
type input "56793168"
click button "Rate Shipment"
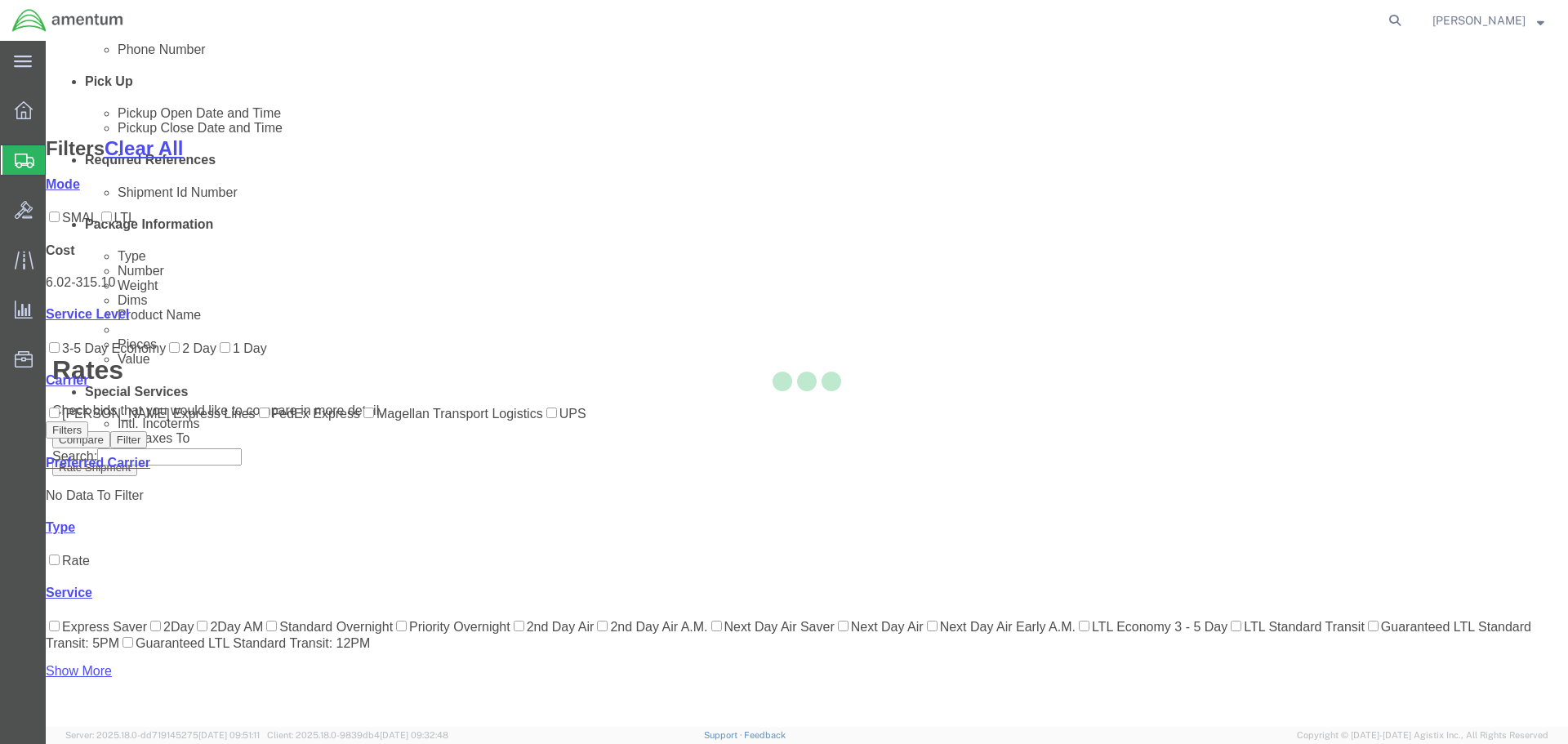
scroll to position [70, 0]
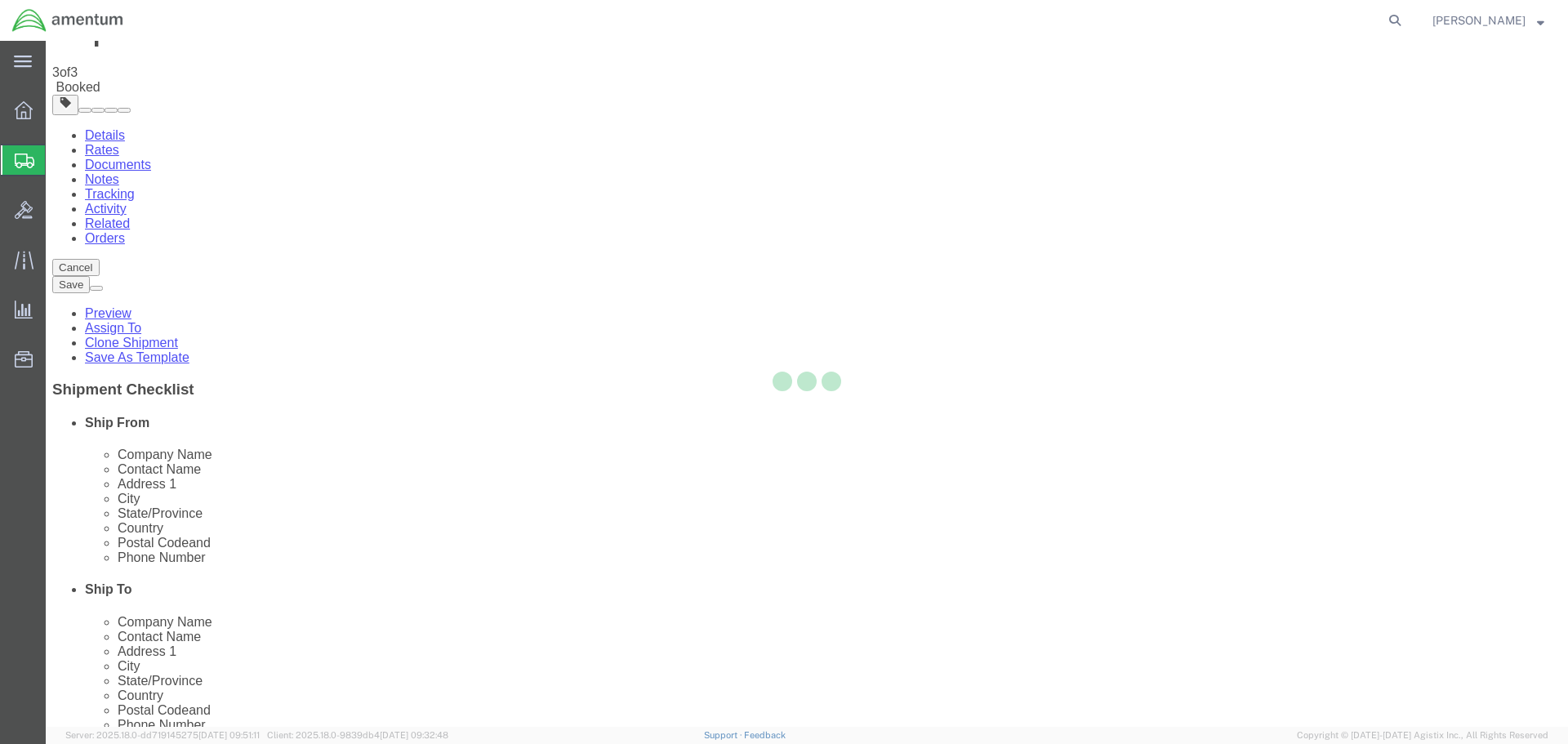
scroll to position [0, 0]
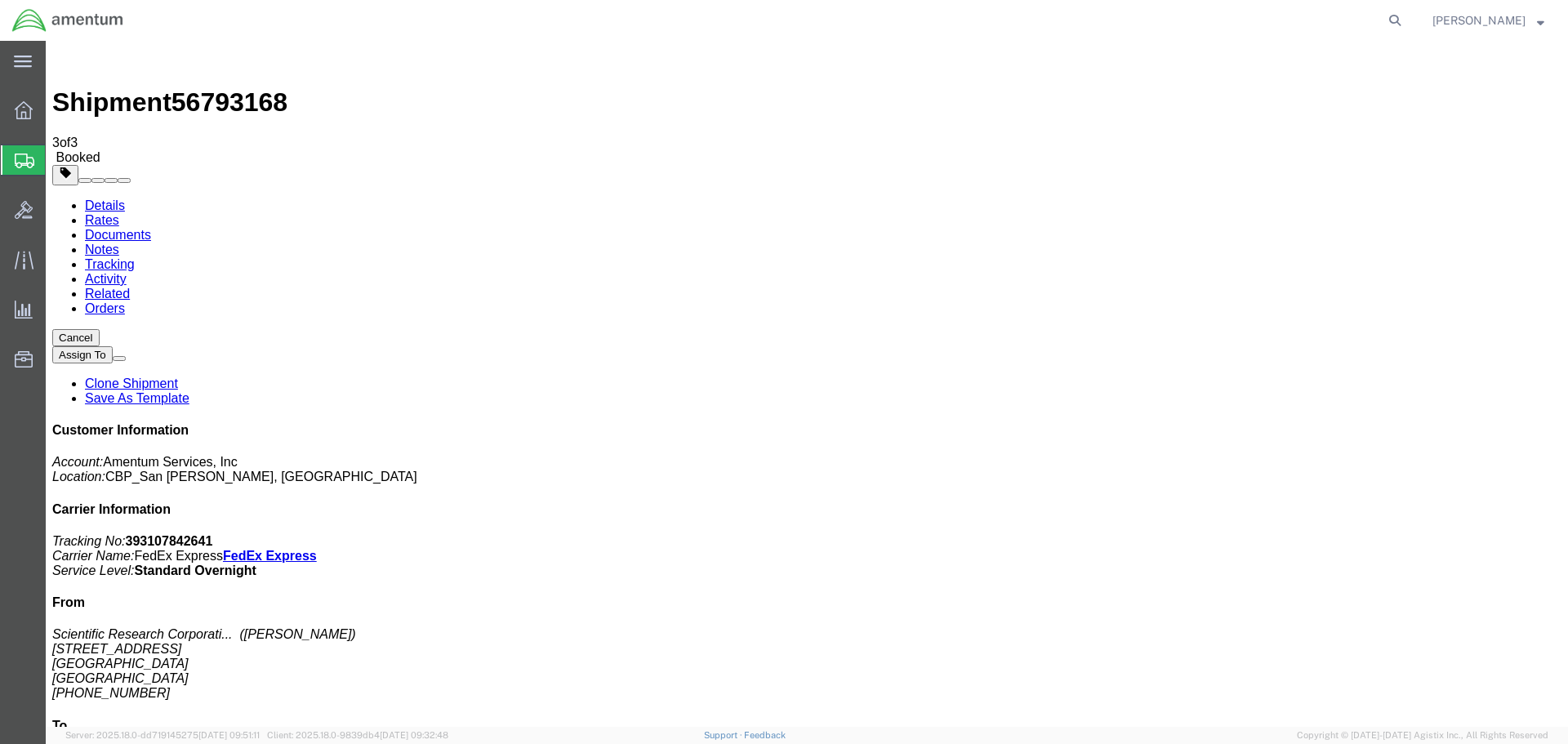
drag, startPoint x: 217, startPoint y: 291, endPoint x: 367, endPoint y: 332, distance: 155.5
drag, startPoint x: 189, startPoint y: 294, endPoint x: 754, endPoint y: 383, distance: 572.0
